Goal: Book appointment/travel/reservation

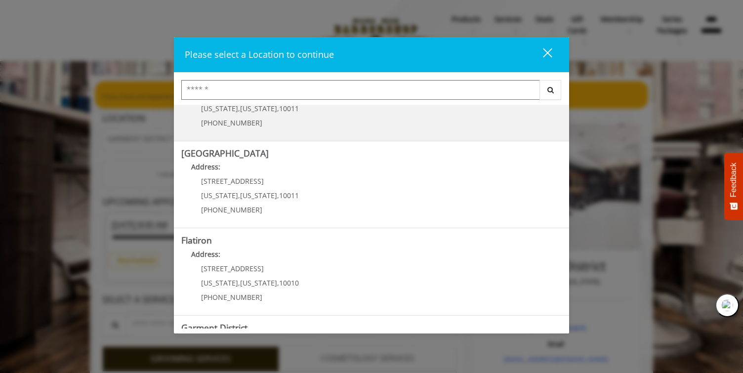
scroll to position [212, 0]
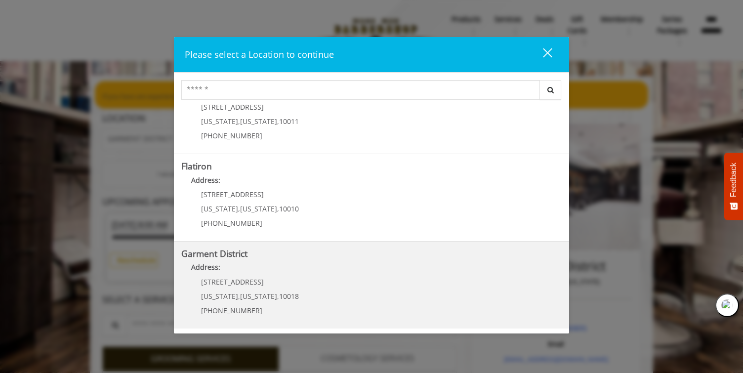
click at [368, 268] on District "Address:" at bounding box center [371, 270] width 380 height 16
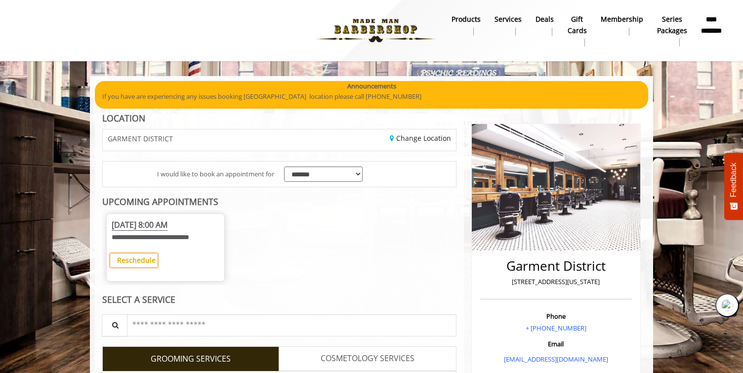
click at [142, 260] on b "Reschedule" at bounding box center [136, 259] width 39 height 9
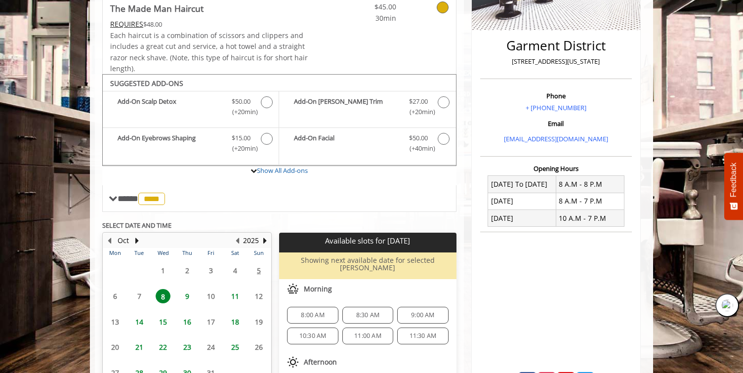
scroll to position [221, 0]
click at [115, 295] on table "Mon Tue Wed Thu Fri Sat Sun 29 30 1 2 3 4 5 6 7 8 9 10 11 12 13 14 15 16 17 18 …" at bounding box center [186, 337] width 167 height 181
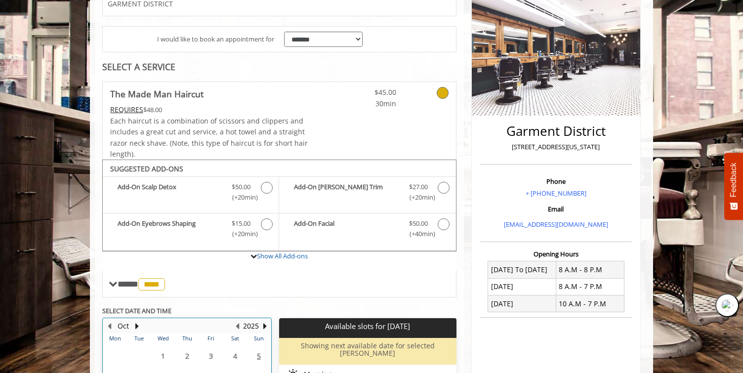
scroll to position [0, 0]
